Goal: Navigation & Orientation: Find specific page/section

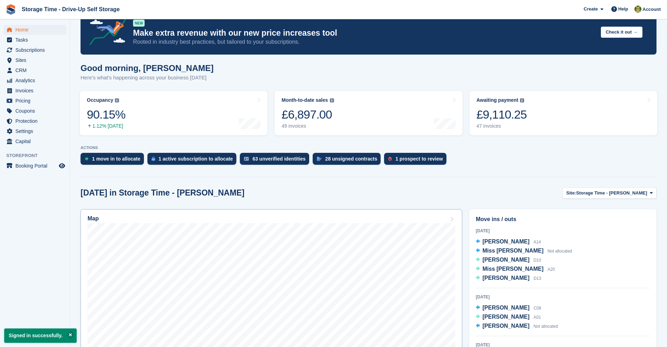
scroll to position [146, 0]
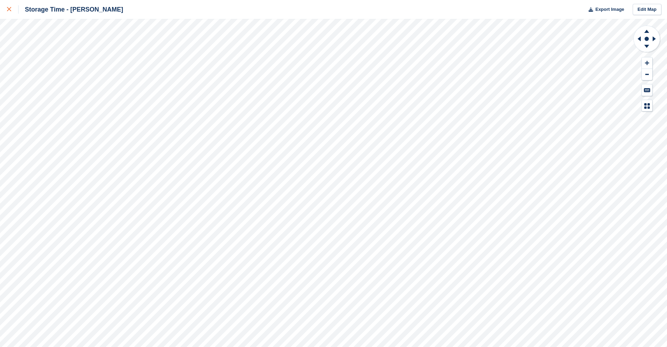
click at [11, 10] on icon at bounding box center [9, 9] width 4 height 4
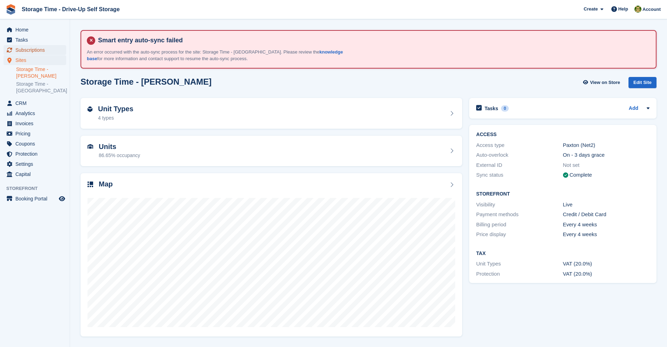
click at [49, 48] on span "Subscriptions" at bounding box center [36, 50] width 42 height 10
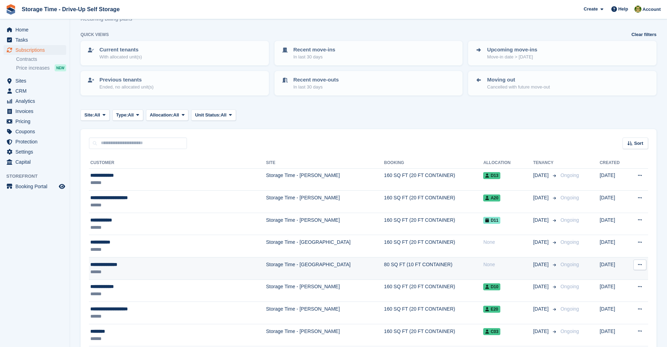
scroll to position [113, 0]
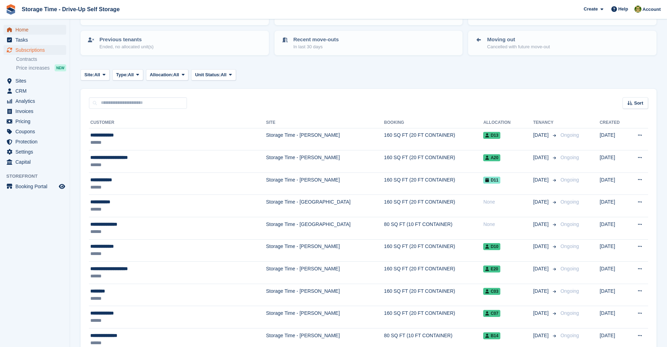
click at [23, 28] on span "Home" at bounding box center [36, 30] width 42 height 10
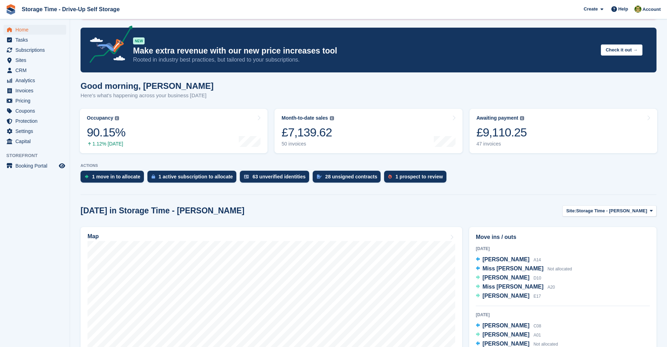
scroll to position [146, 0]
